Goal: Navigation & Orientation: Find specific page/section

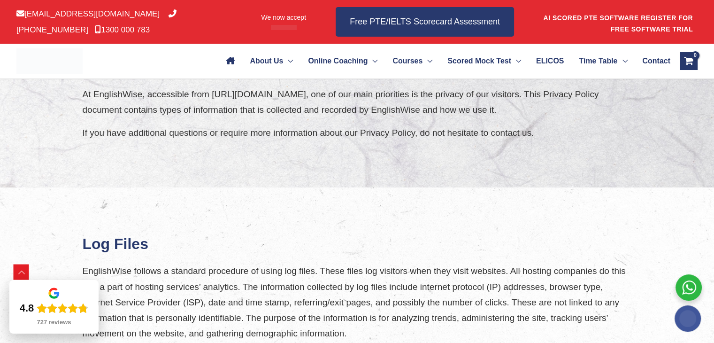
scroll to position [254, 0]
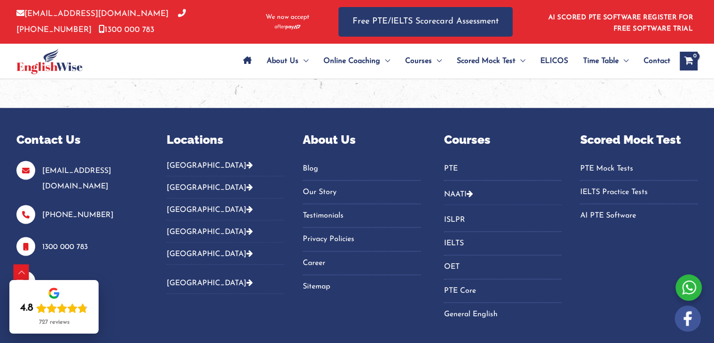
scroll to position [1638, 0]
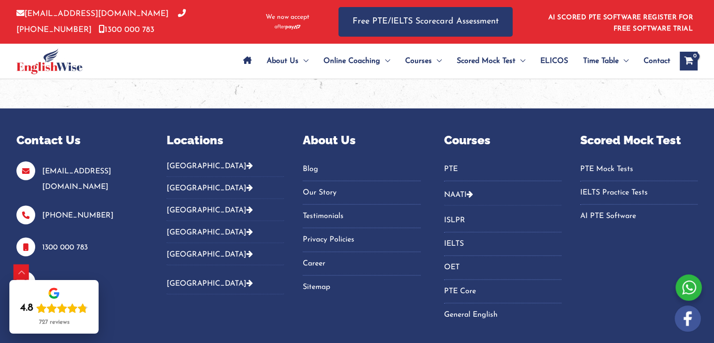
click at [315, 262] on link "Career" at bounding box center [361, 262] width 117 height 15
